Goal: Navigation & Orientation: Go to known website

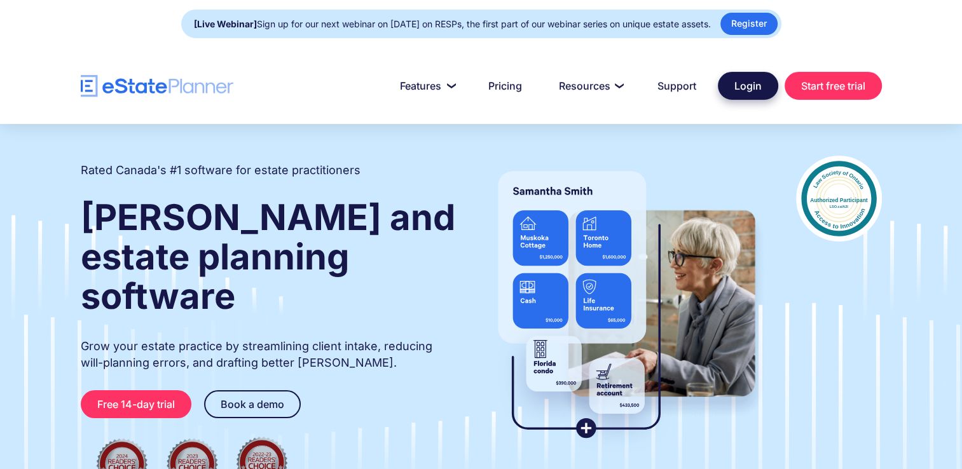
click at [748, 88] on link "Login" at bounding box center [748, 86] width 60 height 28
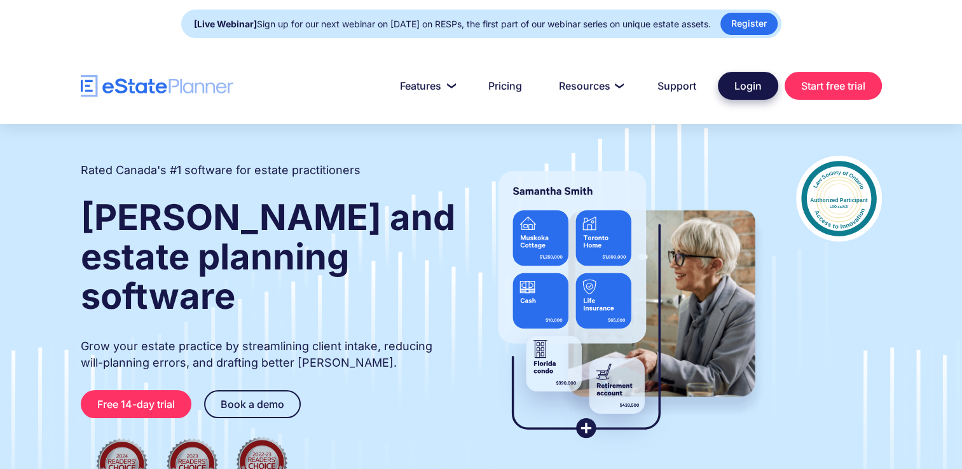
click at [733, 87] on link "Login" at bounding box center [748, 86] width 60 height 28
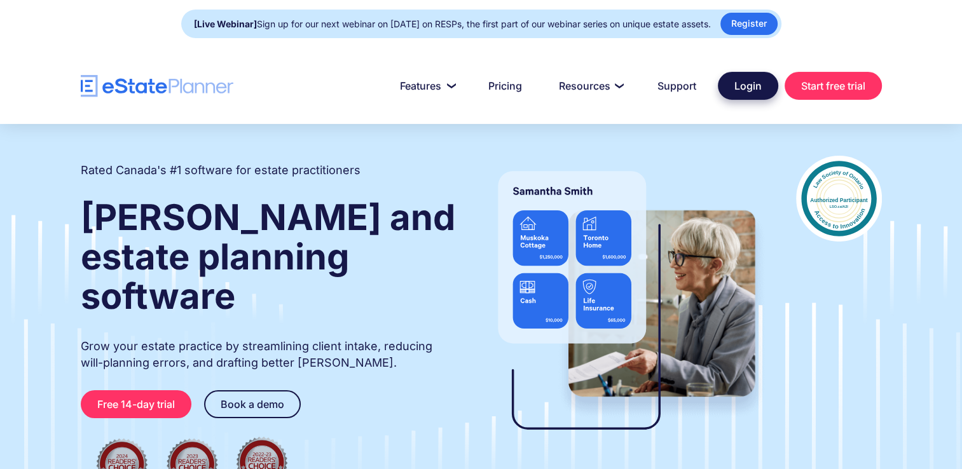
click at [744, 88] on link "Login" at bounding box center [748, 86] width 60 height 28
